Goal: Information Seeking & Learning: Learn about a topic

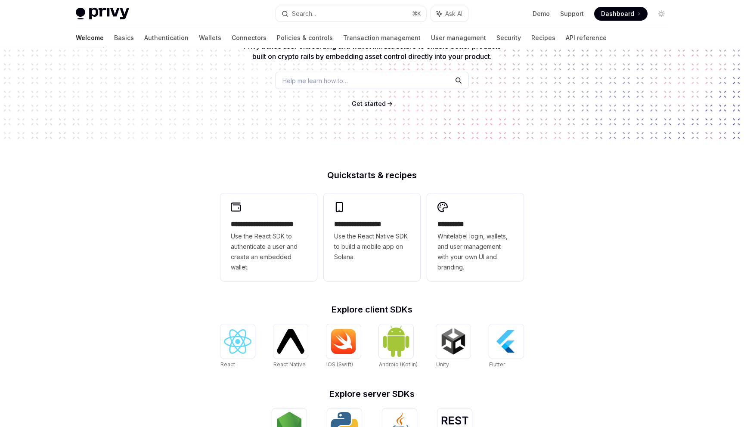
scroll to position [102, 0]
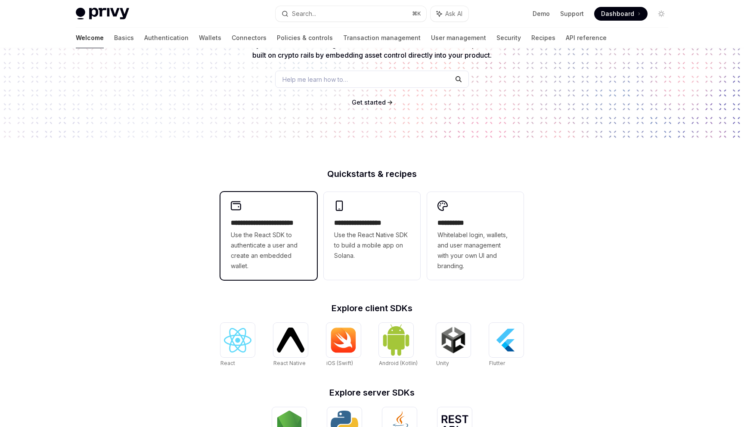
click at [275, 235] on span "Use the React SDK to authenticate a user and create an embedded wallet." at bounding box center [269, 250] width 76 height 41
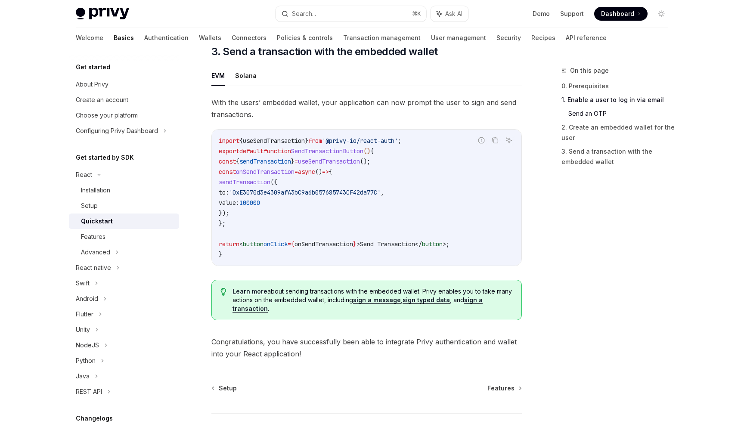
scroll to position [809, 0]
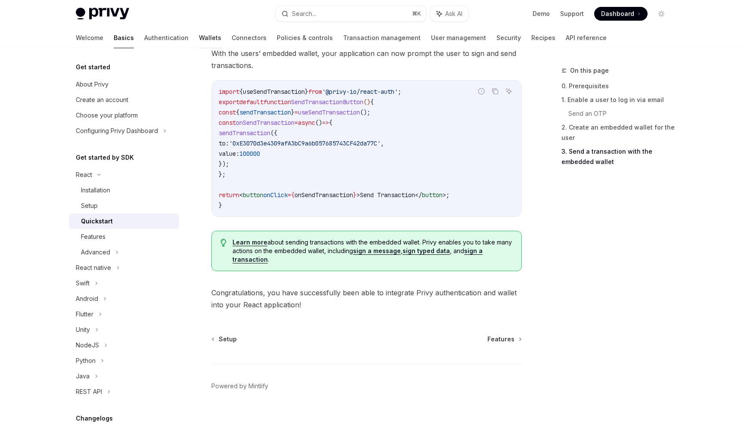
click at [199, 37] on link "Wallets" at bounding box center [210, 38] width 22 height 21
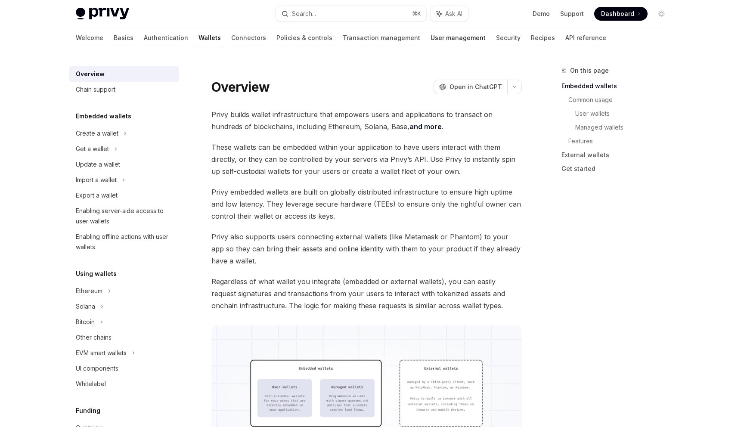
click at [430, 38] on link "User management" at bounding box center [457, 38] width 55 height 21
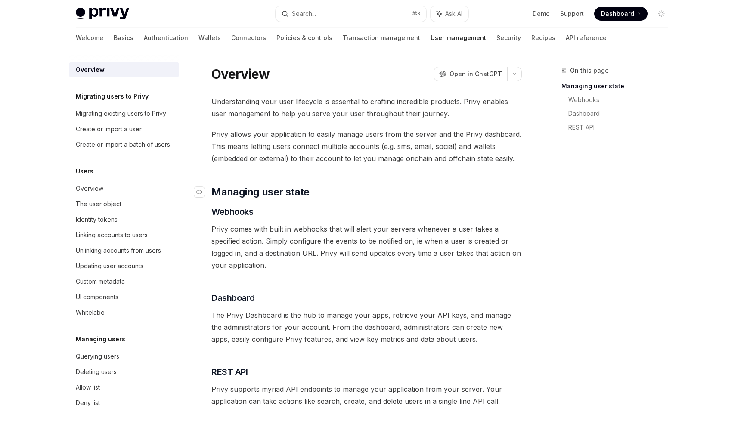
scroll to position [108, 0]
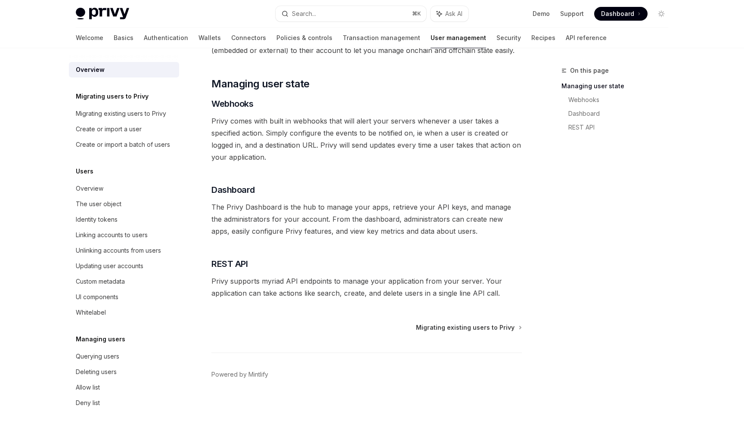
click at [614, 12] on span "Dashboard" at bounding box center [617, 13] width 33 height 9
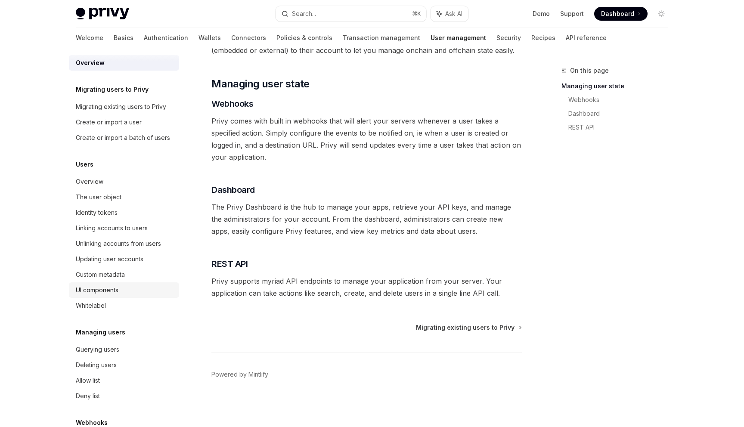
click at [117, 291] on div "UI components" at bounding box center [97, 290] width 43 height 10
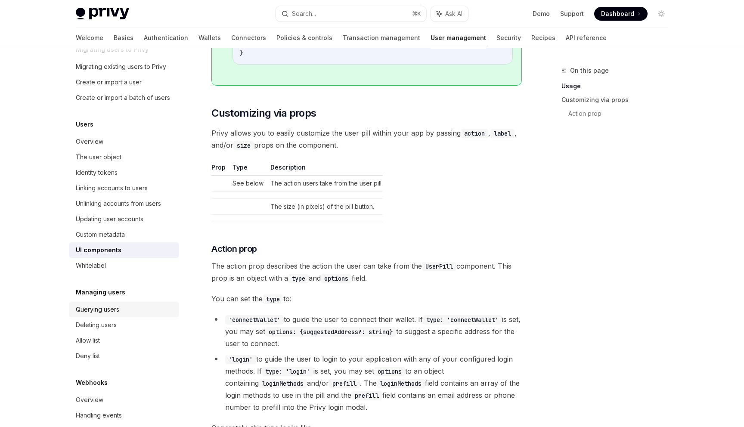
scroll to position [43, 0]
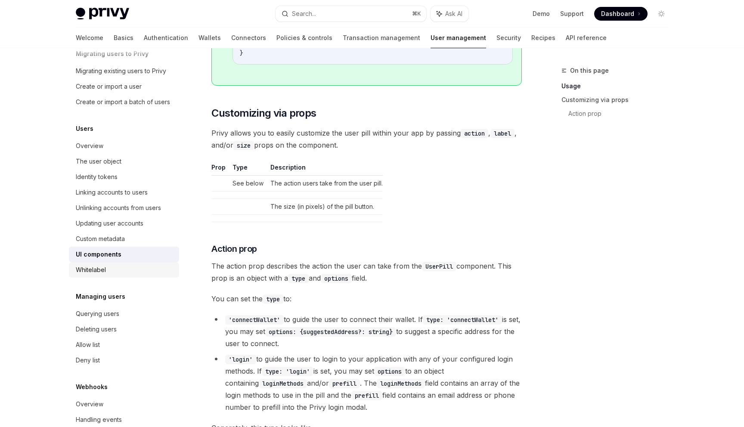
click at [114, 266] on div "Whitelabel" at bounding box center [125, 270] width 98 height 10
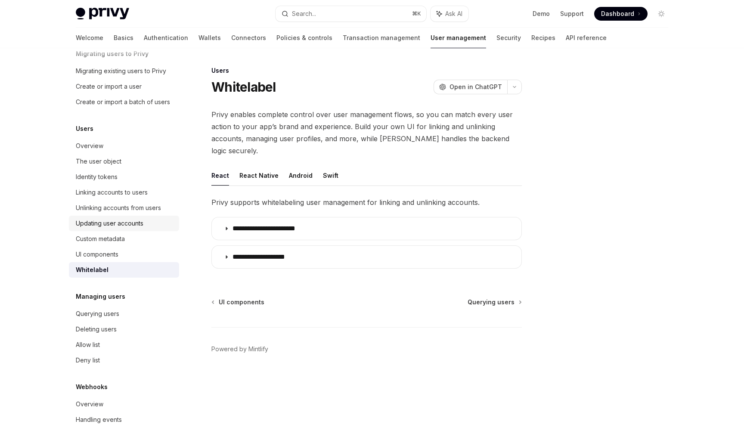
click at [122, 230] on link "Updating user accounts" at bounding box center [124, 223] width 110 height 15
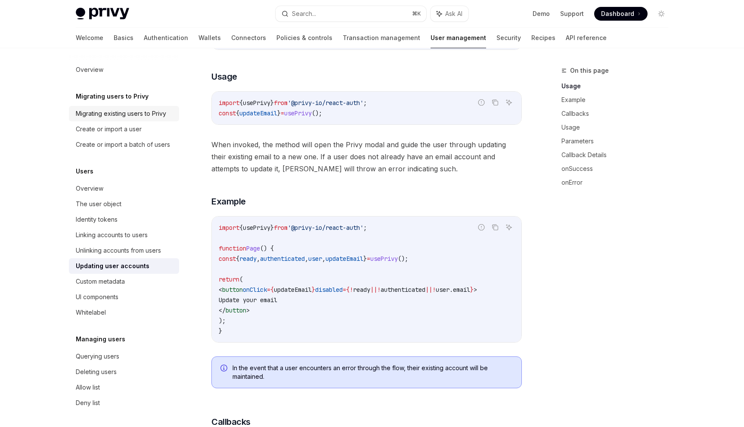
click at [139, 109] on div "Migrating existing users to Privy" at bounding box center [121, 113] width 90 height 10
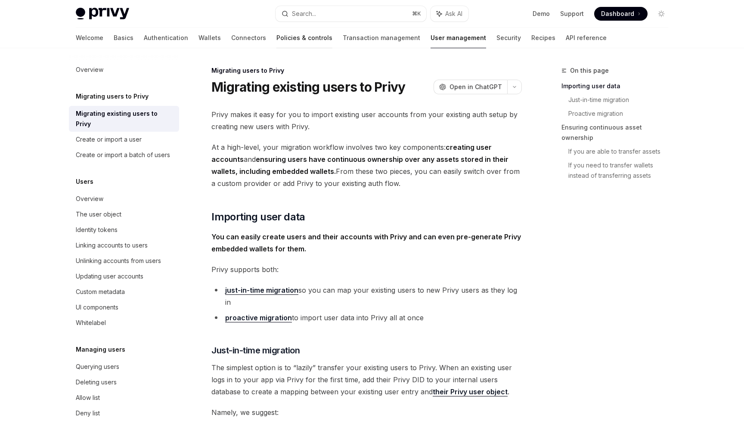
click at [276, 45] on link "Policies & controls" at bounding box center [304, 38] width 56 height 21
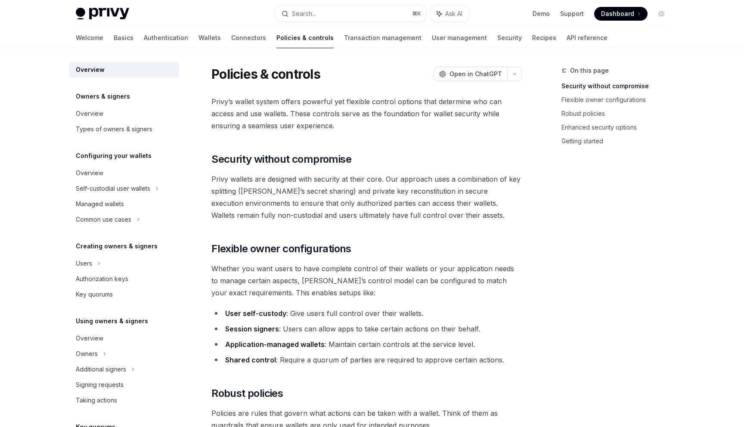
click at [103, 34] on div "Welcome Basics Authentication Wallets Connectors Policies & controls Transactio…" at bounding box center [342, 38] width 532 height 21
click at [144, 37] on link "Authentication" at bounding box center [166, 38] width 44 height 21
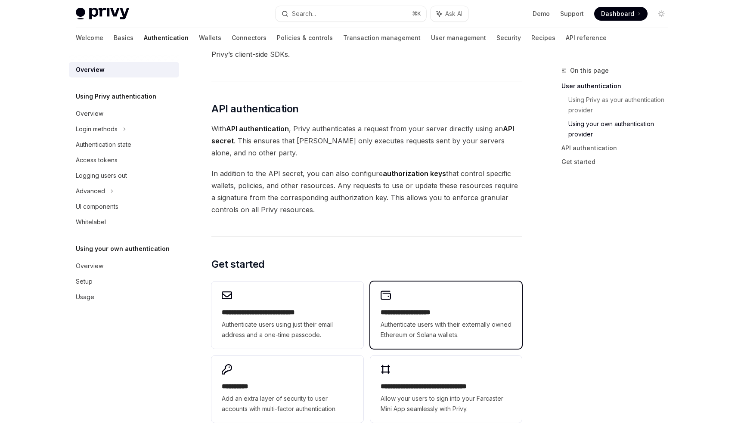
scroll to position [513, 0]
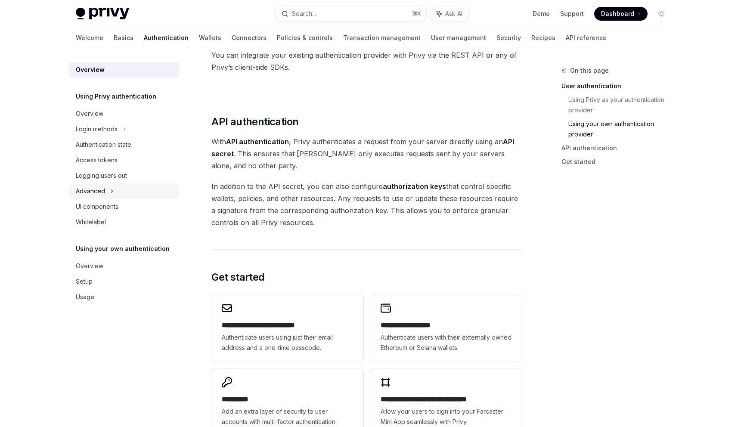
click at [100, 192] on div "Advanced" at bounding box center [90, 191] width 29 height 10
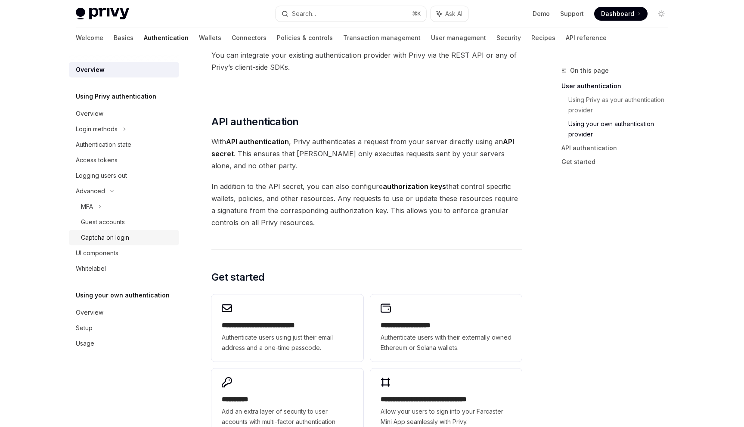
click at [96, 235] on div "Captcha on login" at bounding box center [105, 237] width 48 height 10
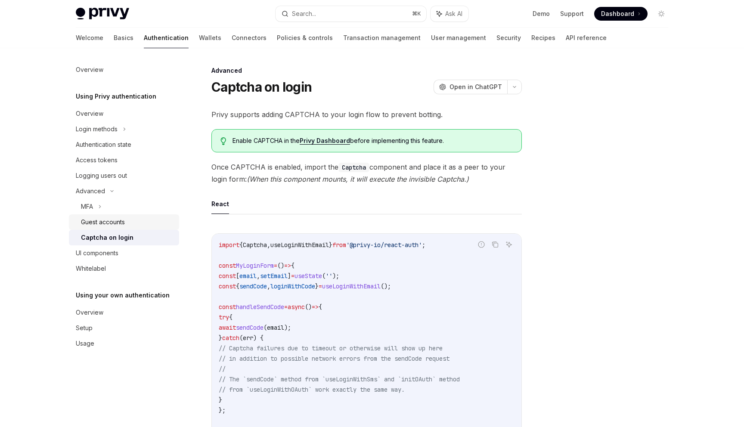
click at [98, 221] on div "Guest accounts" at bounding box center [103, 222] width 44 height 10
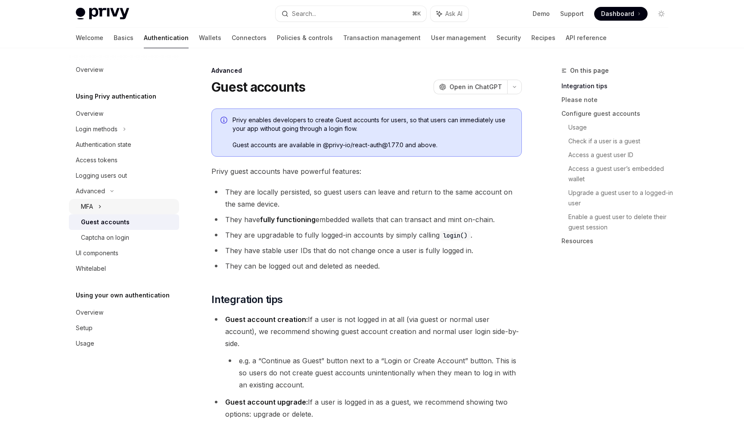
click at [99, 203] on icon at bounding box center [99, 206] width 3 height 10
type textarea "*"
